Goal: Complete application form

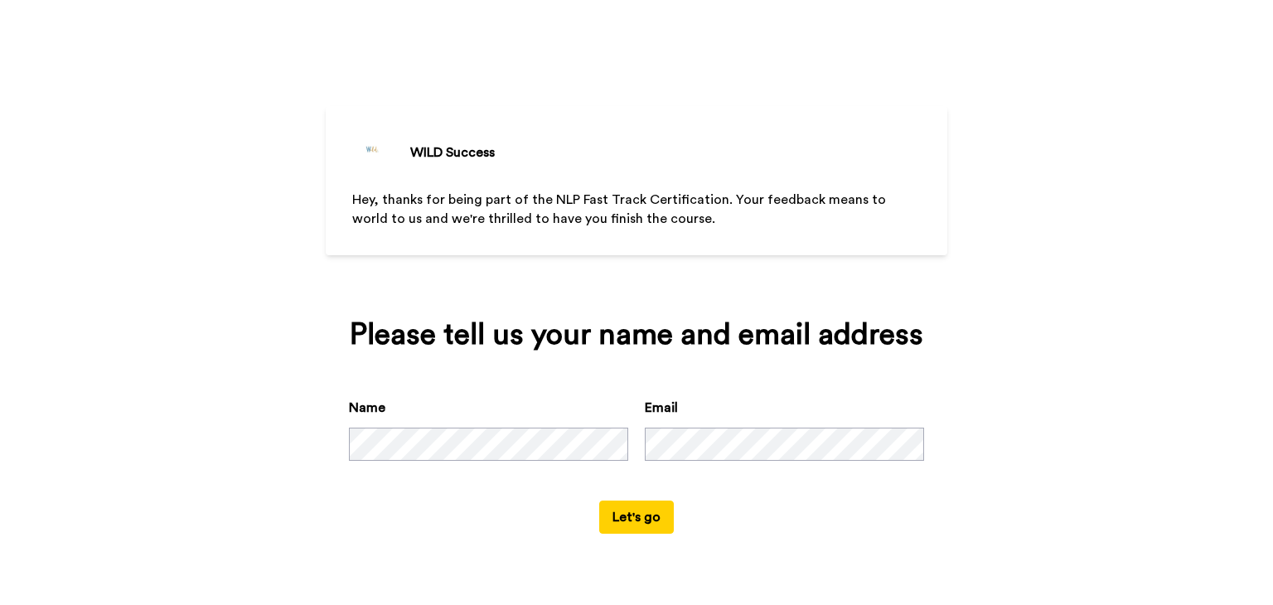
drag, startPoint x: 941, startPoint y: 360, endPoint x: 958, endPoint y: 360, distance: 16.6
click at [958, 360] on div "WILD Success Hey, thanks for being part of the NLP Fast Track Certification. Yo…" at bounding box center [636, 302] width 1273 height 605
click at [638, 519] on button "Let's go" at bounding box center [636, 517] width 75 height 33
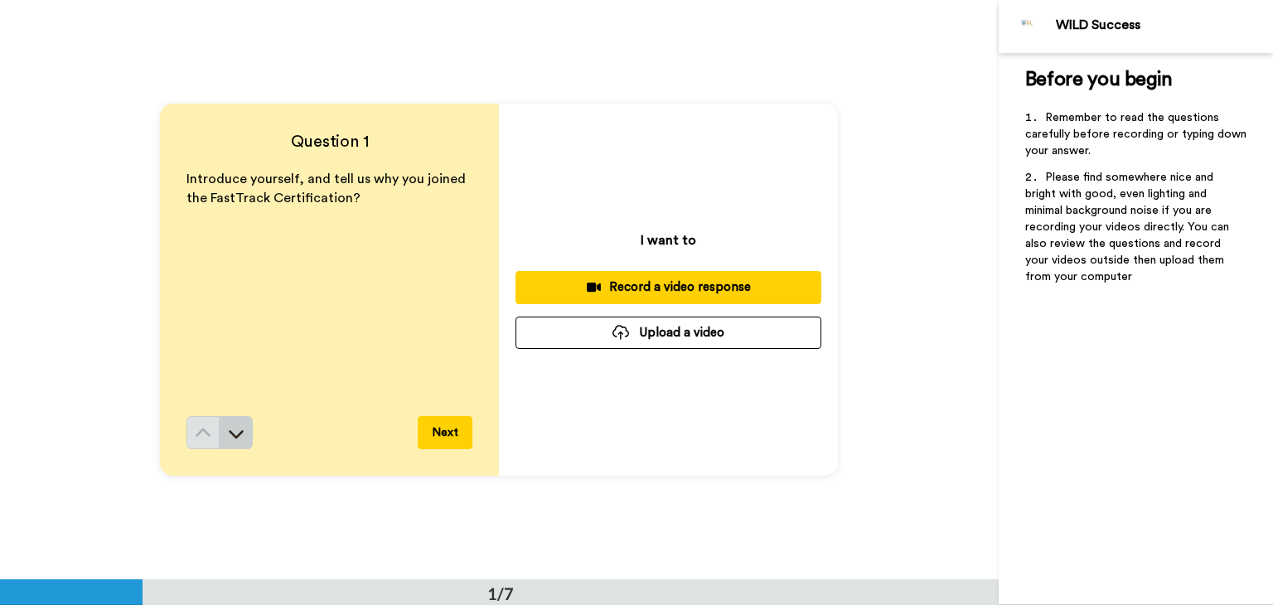
click at [235, 436] on icon at bounding box center [236, 433] width 17 height 17
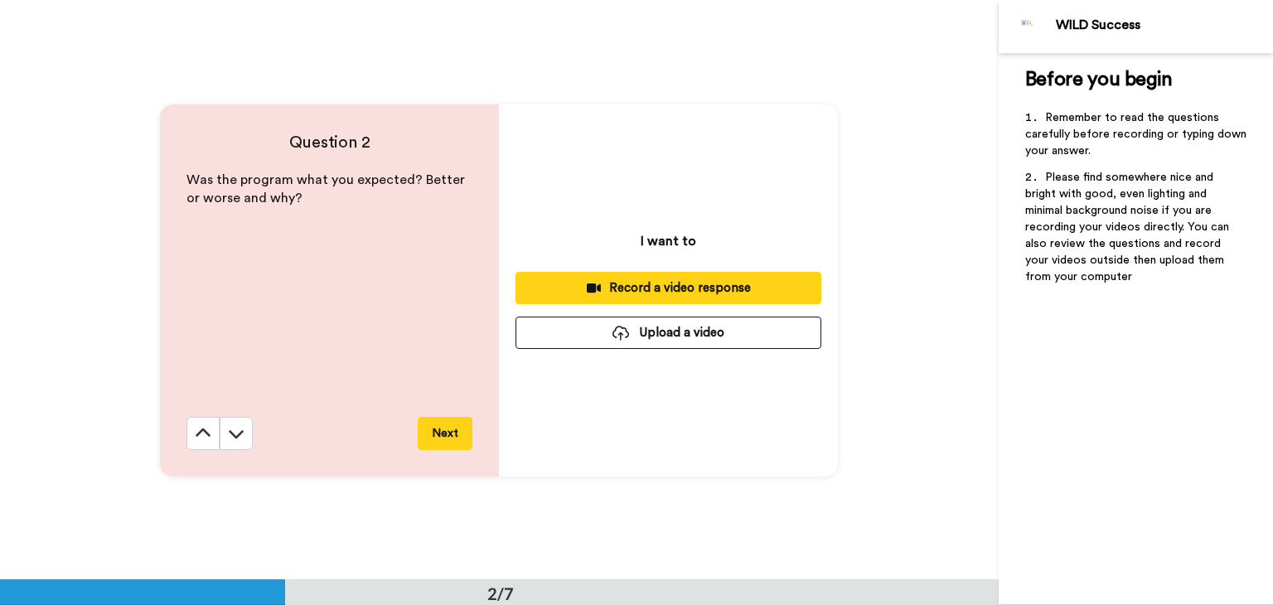
scroll to position [579, 0]
click at [235, 431] on icon at bounding box center [236, 433] width 17 height 17
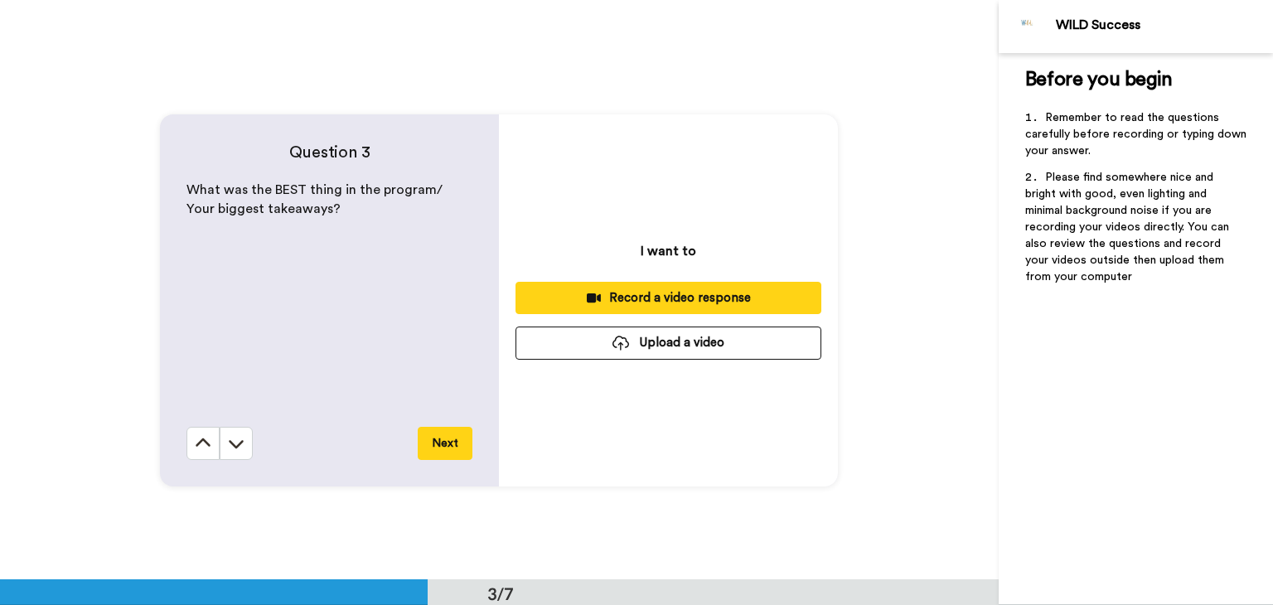
scroll to position [1158, 0]
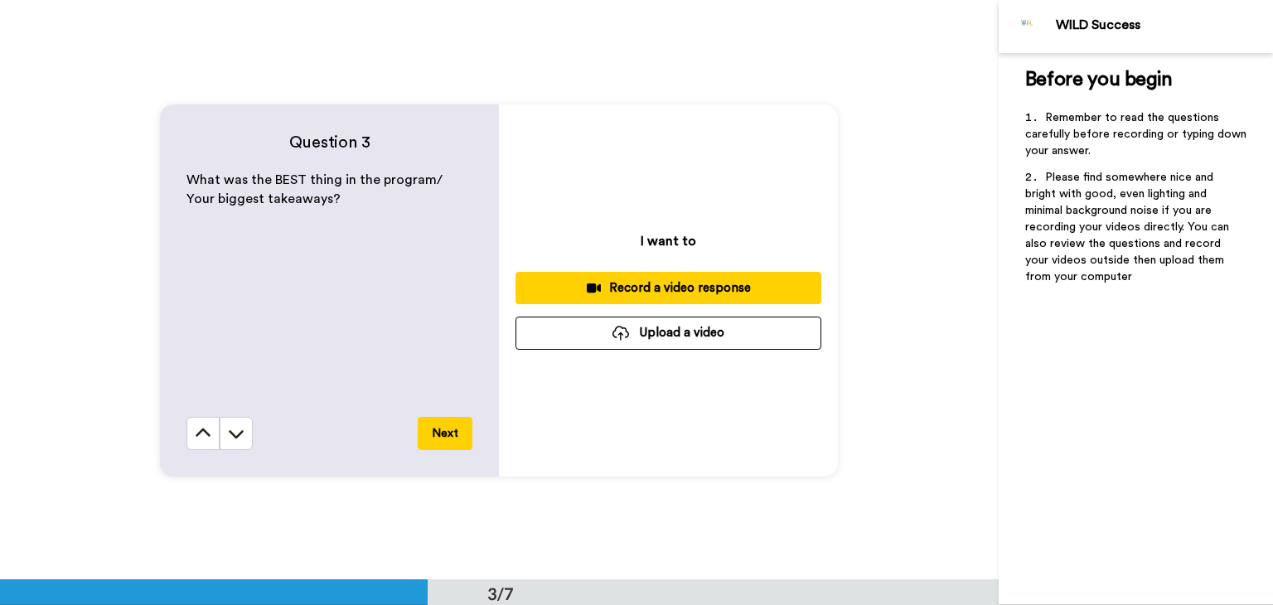
click at [235, 431] on icon at bounding box center [236, 433] width 17 height 17
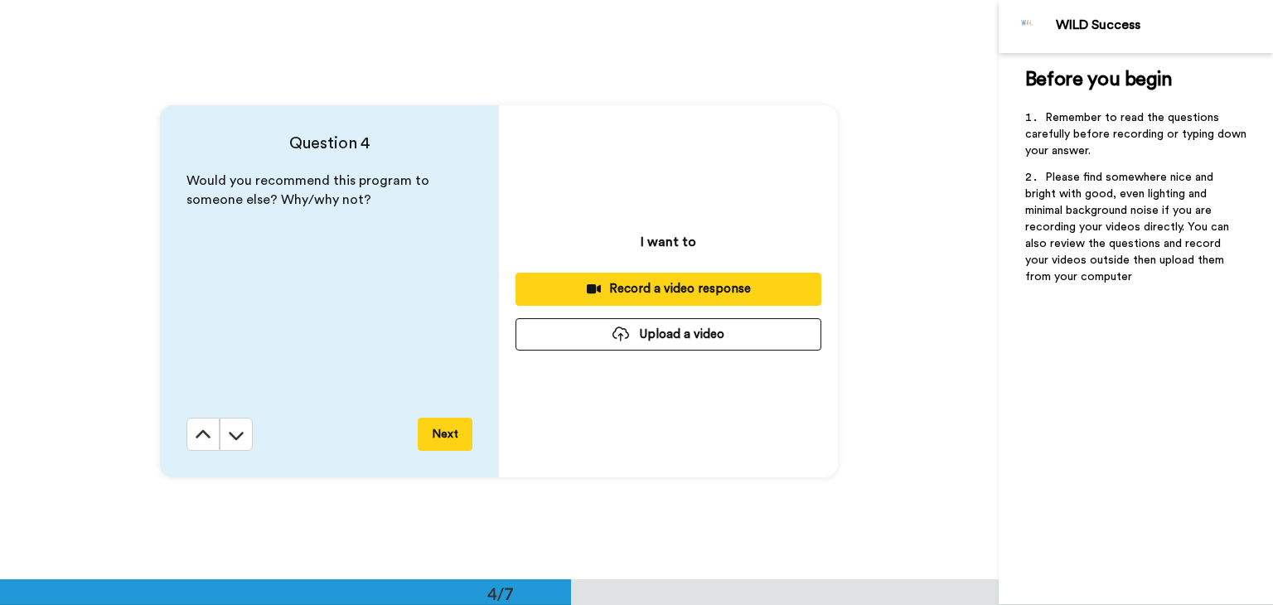
scroll to position [1737, 0]
click at [235, 431] on icon at bounding box center [236, 435] width 17 height 17
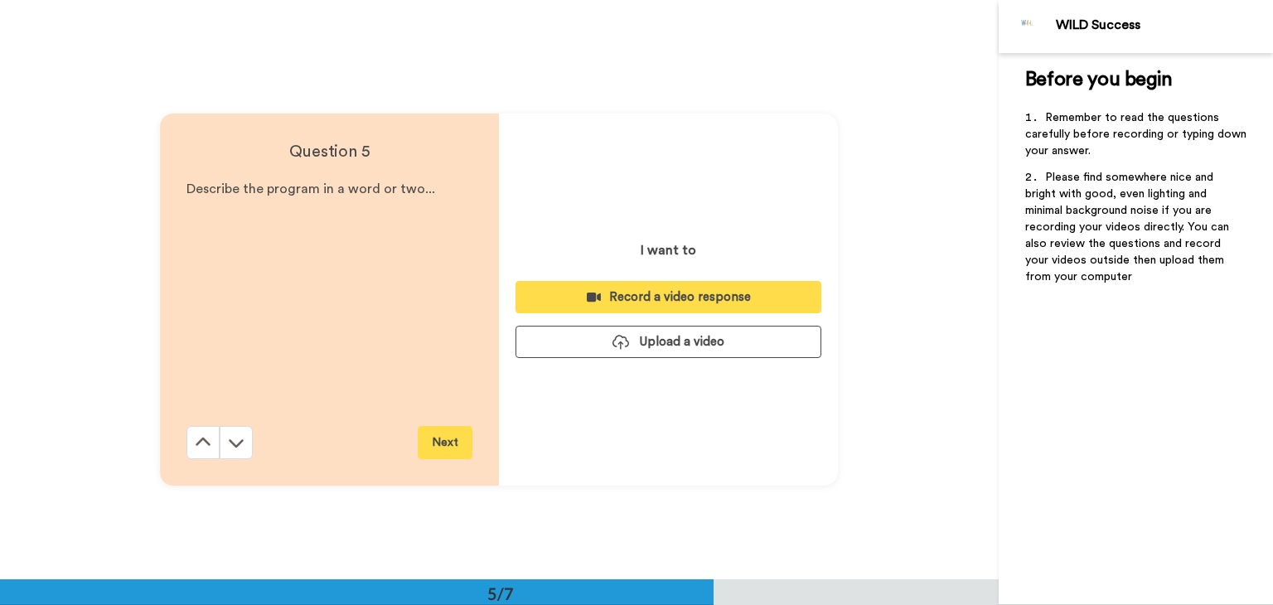
scroll to position [2317, 0]
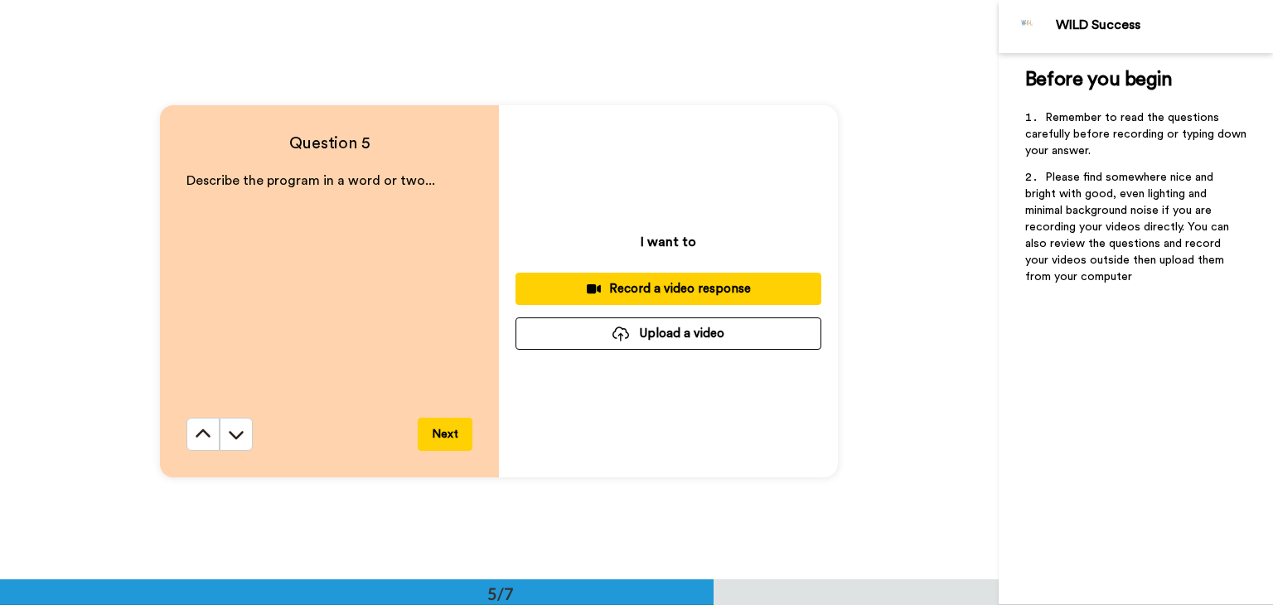
click at [235, 431] on icon at bounding box center [236, 434] width 17 height 17
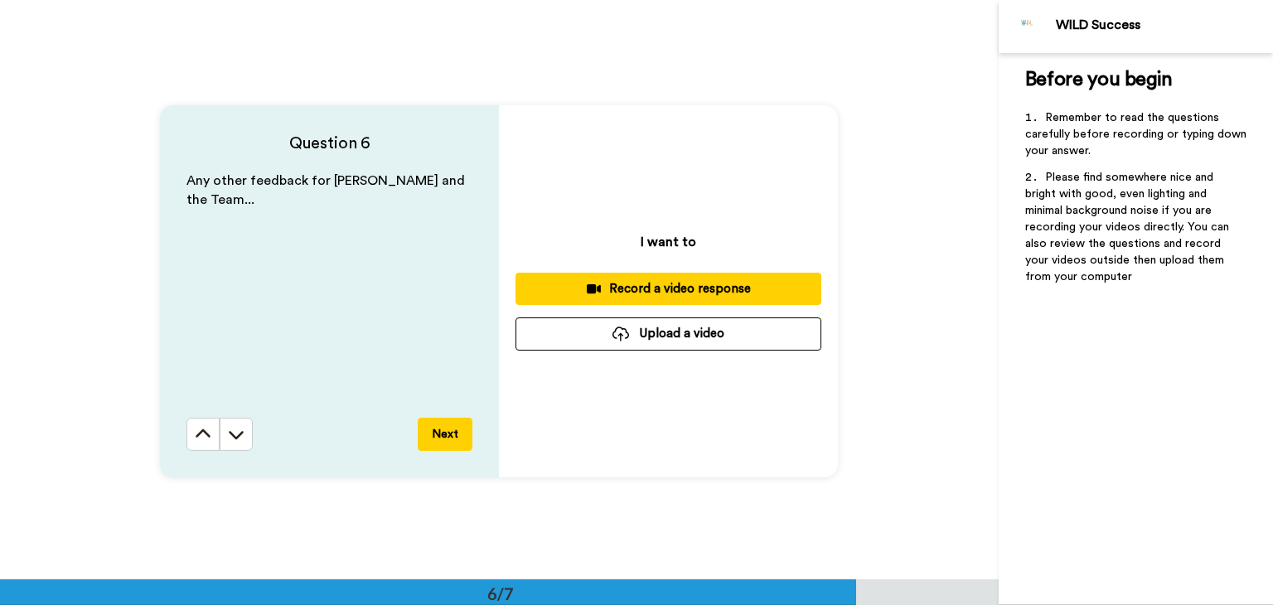
click at [235, 431] on icon at bounding box center [236, 434] width 17 height 17
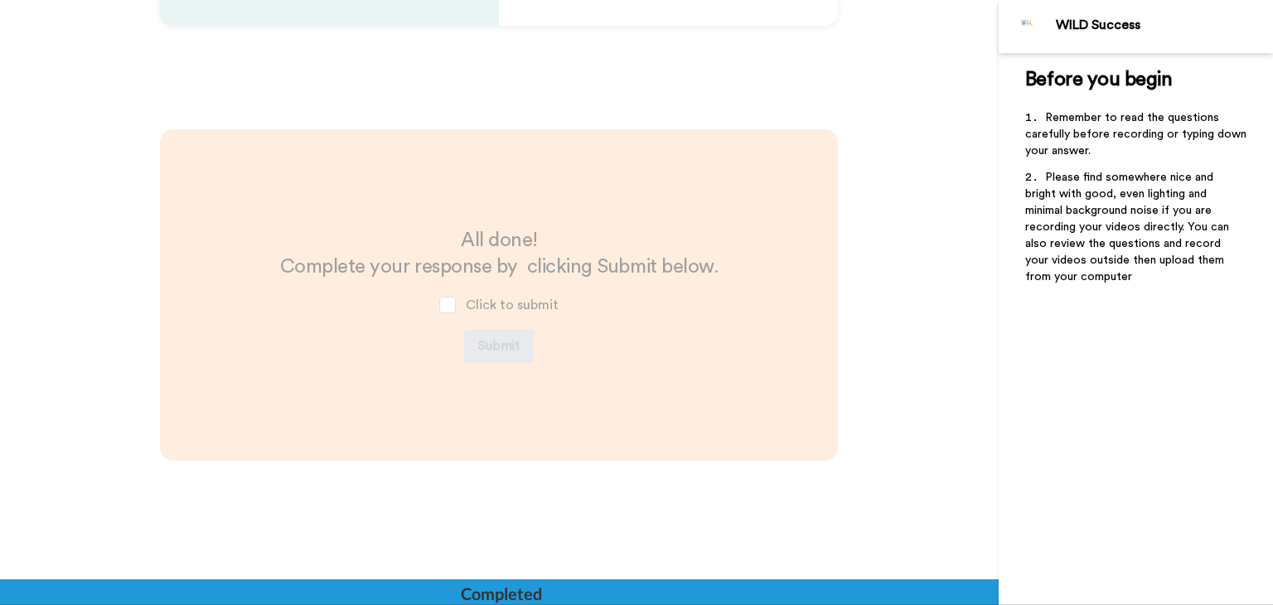
scroll to position [3351, 0]
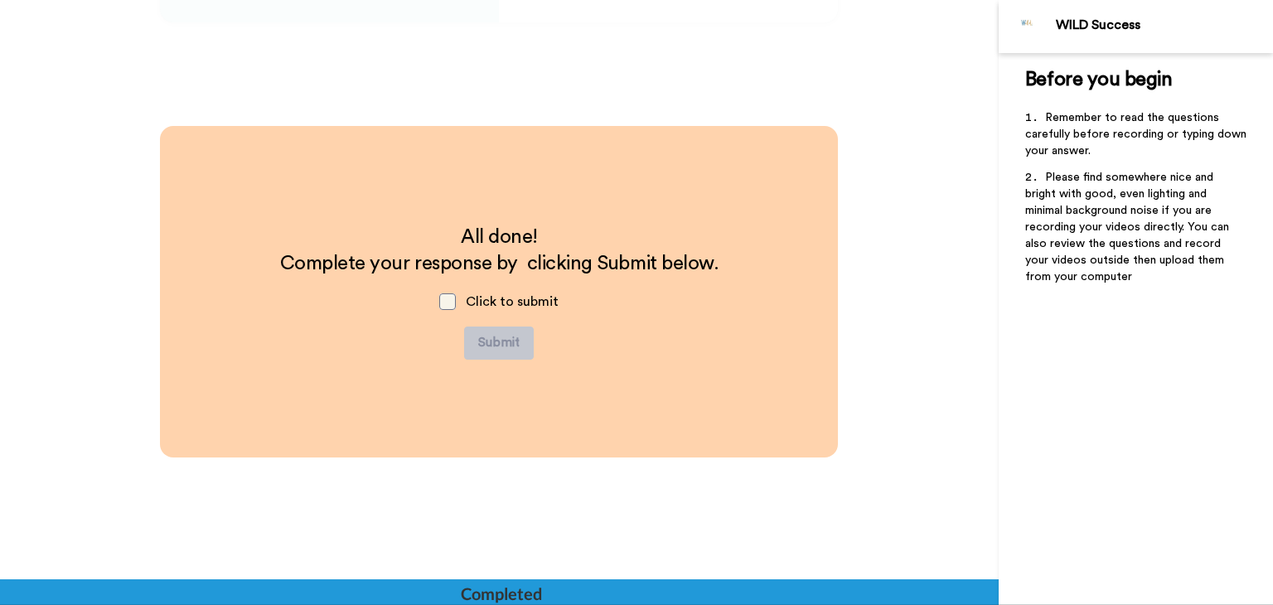
click at [447, 293] on span at bounding box center [447, 301] width 17 height 17
click at [672, 414] on div "All done! Complete your response by clicking Submit below. Click to submit Subm…" at bounding box center [499, 291] width 678 height 331
click at [856, 452] on div "All done! Complete your response by clicking Submit below. Click to submit Subm…" at bounding box center [499, 415] width 999 height 579
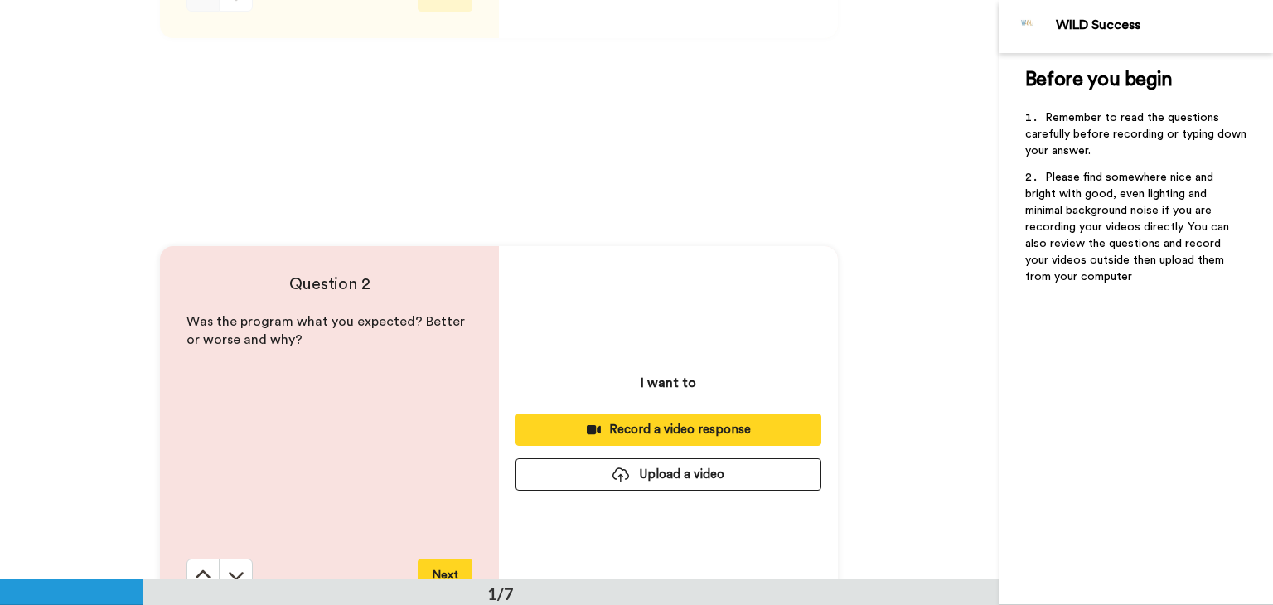
scroll to position [0, 0]
